Goal: Navigation & Orientation: Find specific page/section

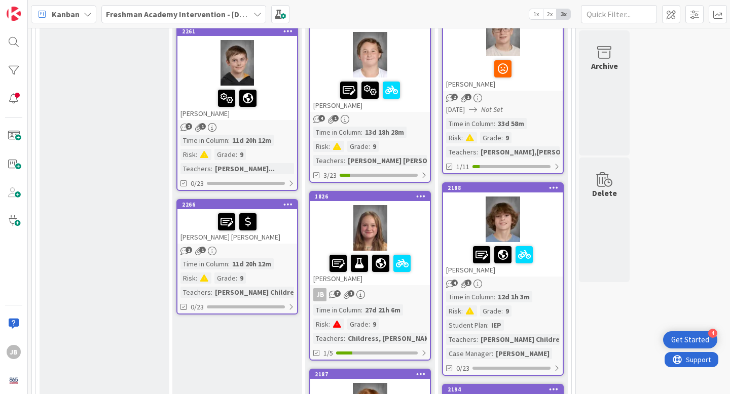
scroll to position [335, 0]
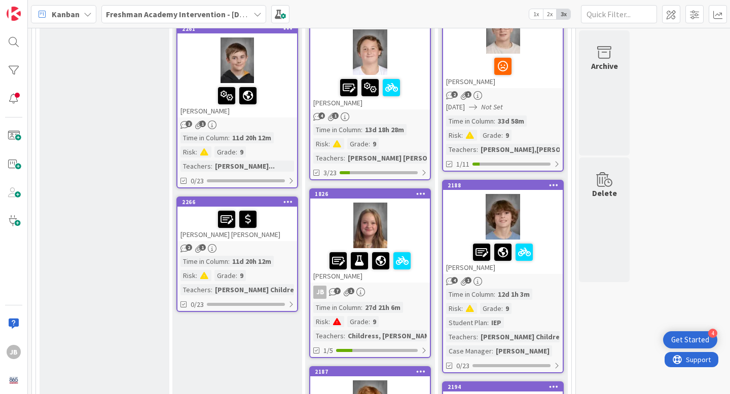
click at [280, 231] on div "[PERSON_NAME] [PERSON_NAME]" at bounding box center [237, 224] width 120 height 34
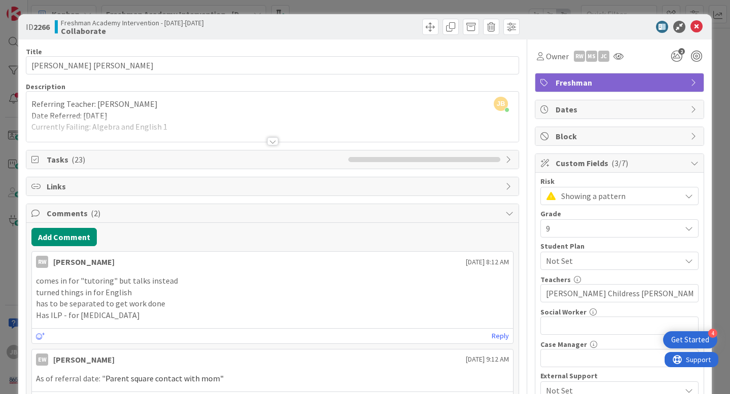
click at [99, 160] on span "Tasks ( 23 )" at bounding box center [195, 160] width 297 height 12
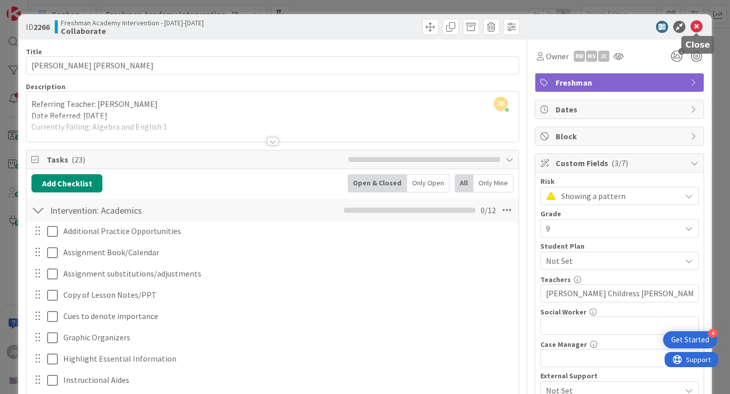
click at [697, 26] on icon at bounding box center [696, 27] width 12 height 12
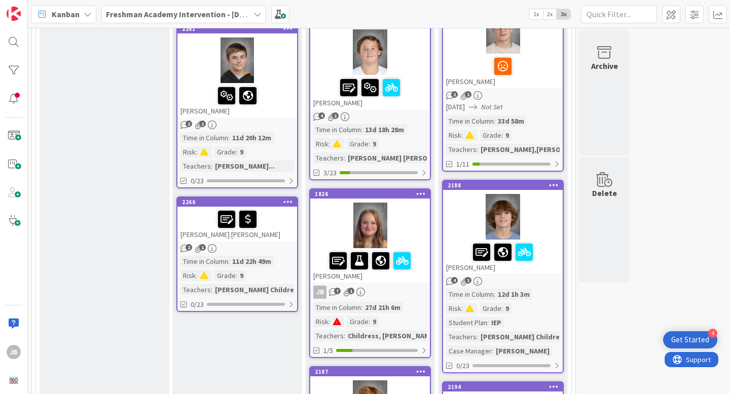
click at [282, 112] on div "[PERSON_NAME]" at bounding box center [237, 100] width 120 height 34
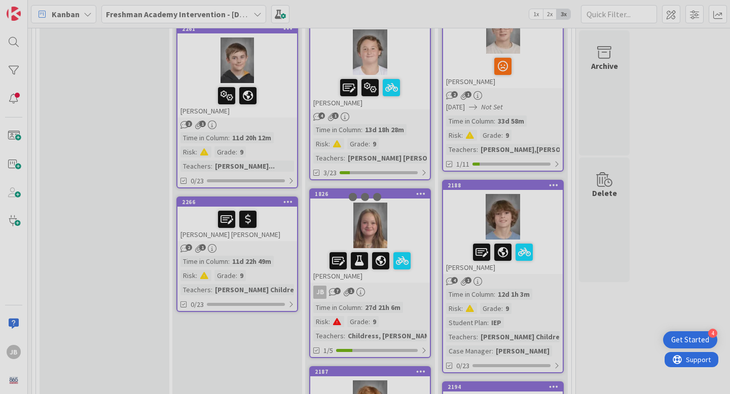
click at [282, 112] on div at bounding box center [365, 197] width 730 height 394
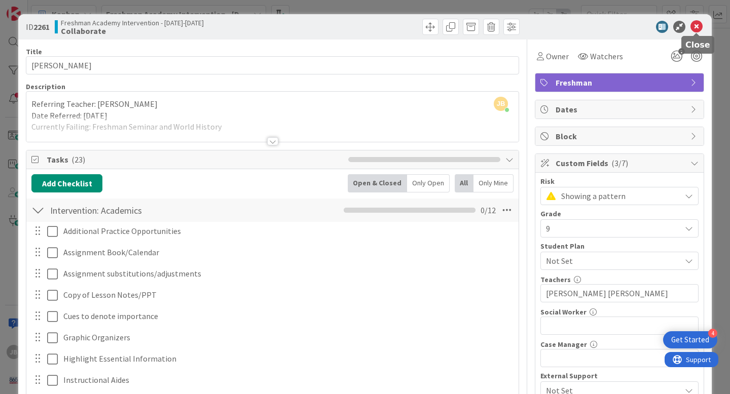
click at [696, 30] on icon at bounding box center [696, 27] width 12 height 12
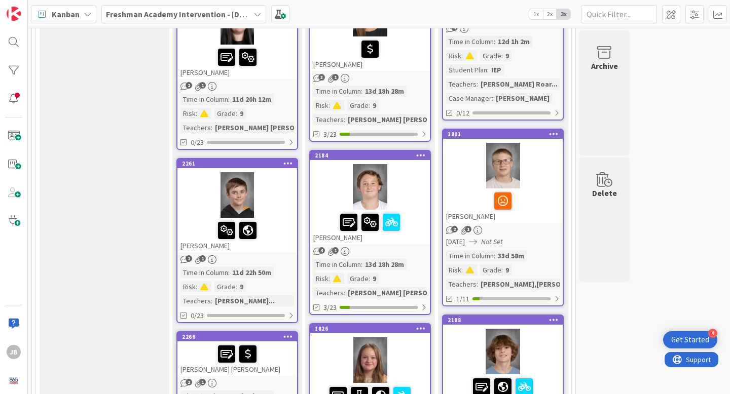
click at [272, 83] on div "2 1" at bounding box center [237, 86] width 120 height 9
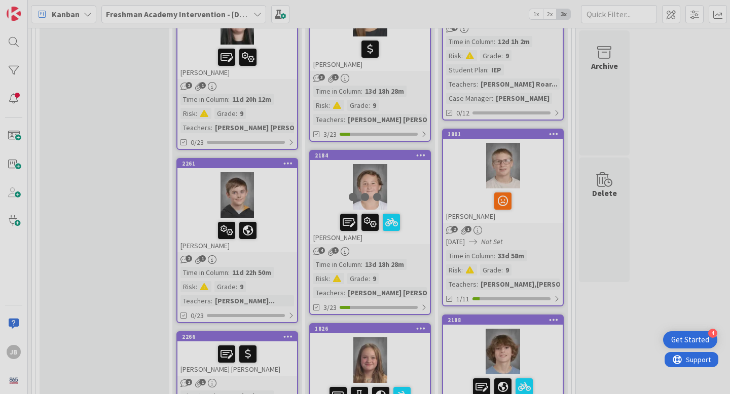
click at [272, 83] on div at bounding box center [365, 197] width 730 height 394
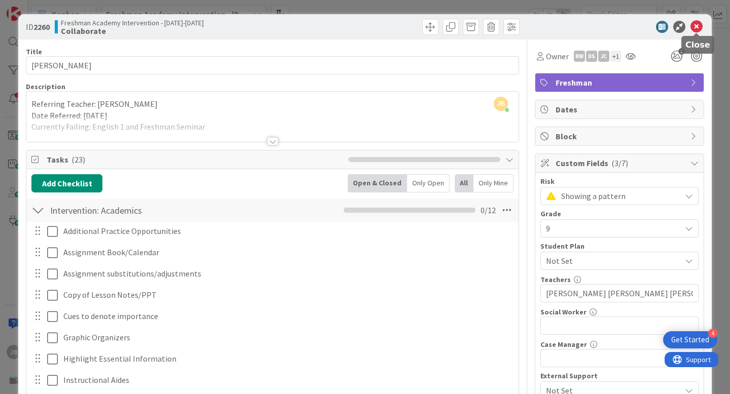
click at [698, 25] on icon at bounding box center [696, 27] width 12 height 12
